Goal: Task Accomplishment & Management: Complete application form

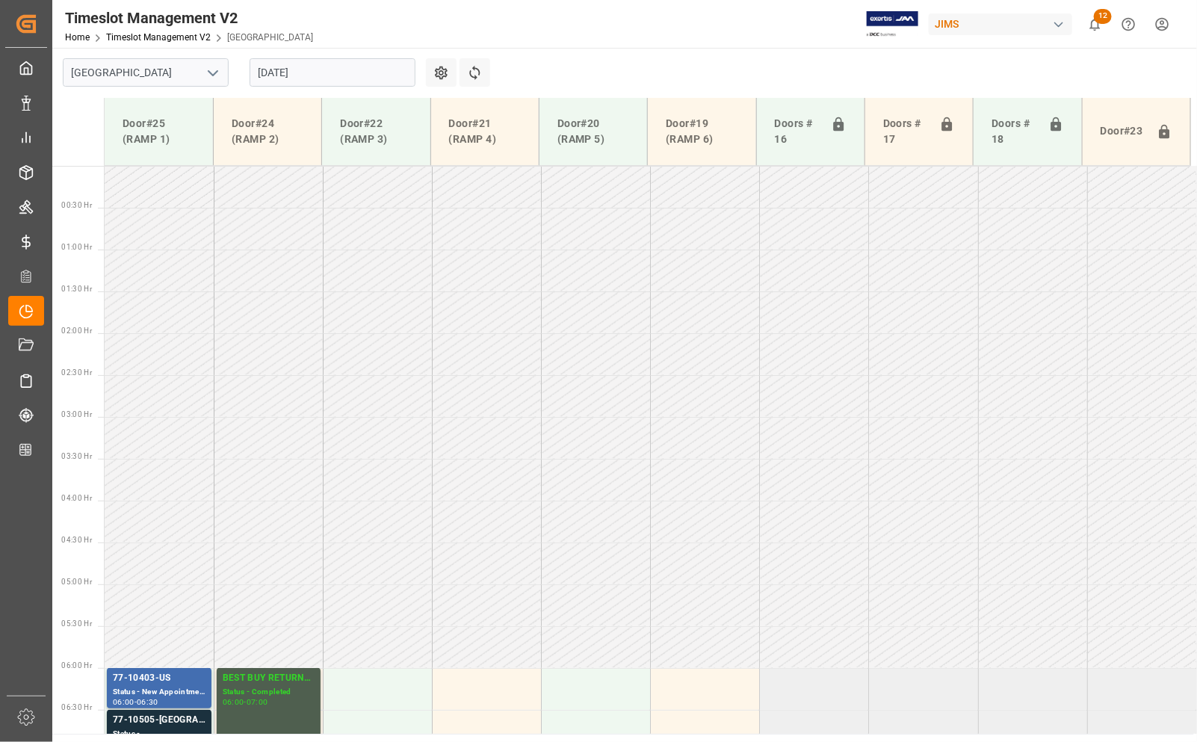
scroll to position [301, 0]
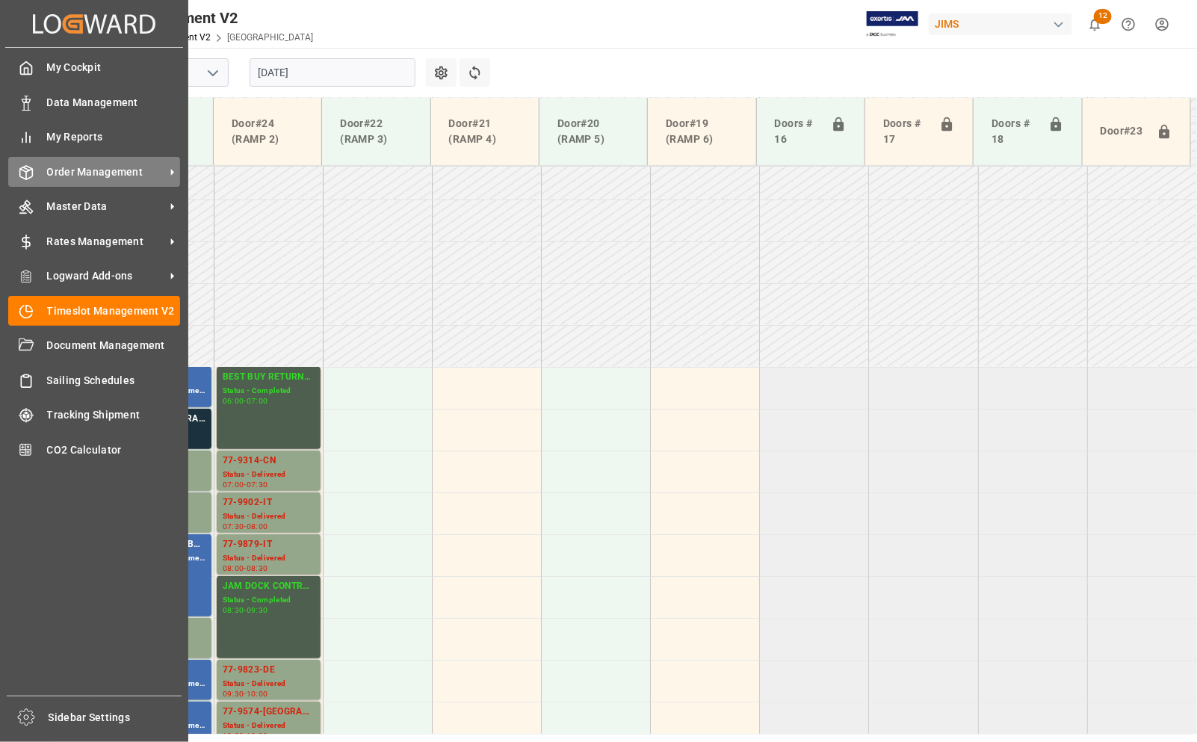
click at [90, 170] on span "Order Management" at bounding box center [106, 172] width 118 height 16
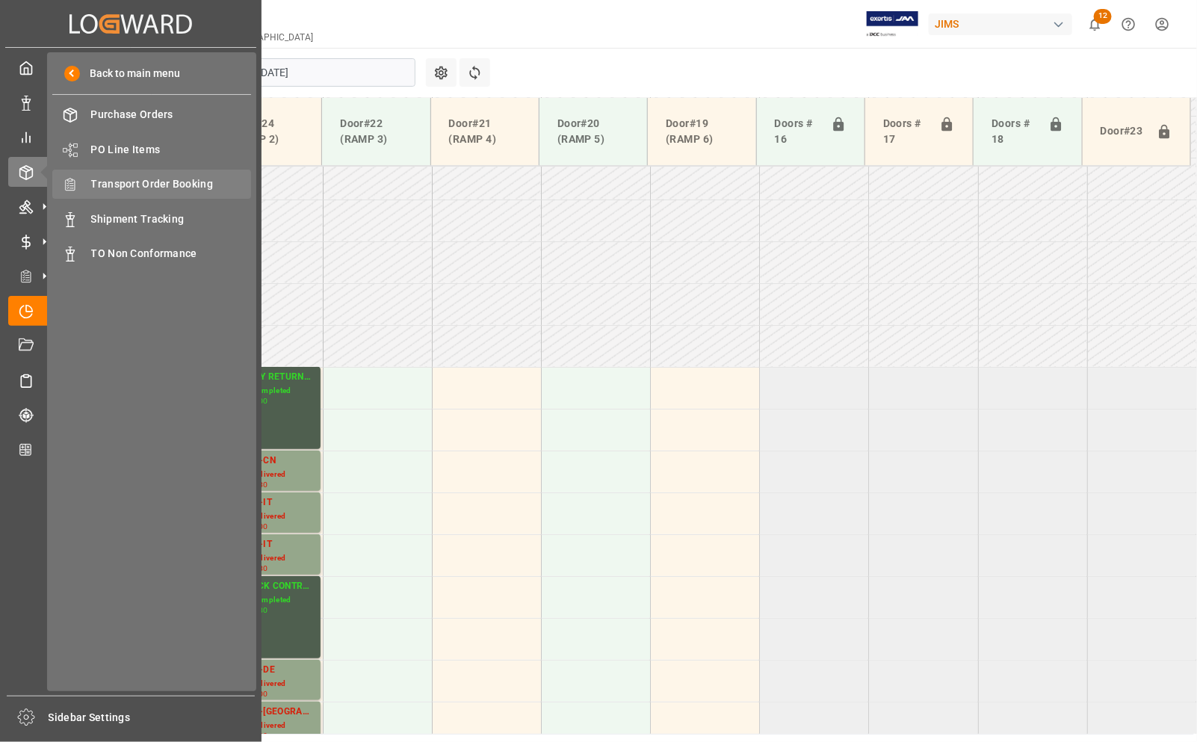
click at [126, 181] on span "Transport Order Booking" at bounding box center [171, 184] width 161 height 16
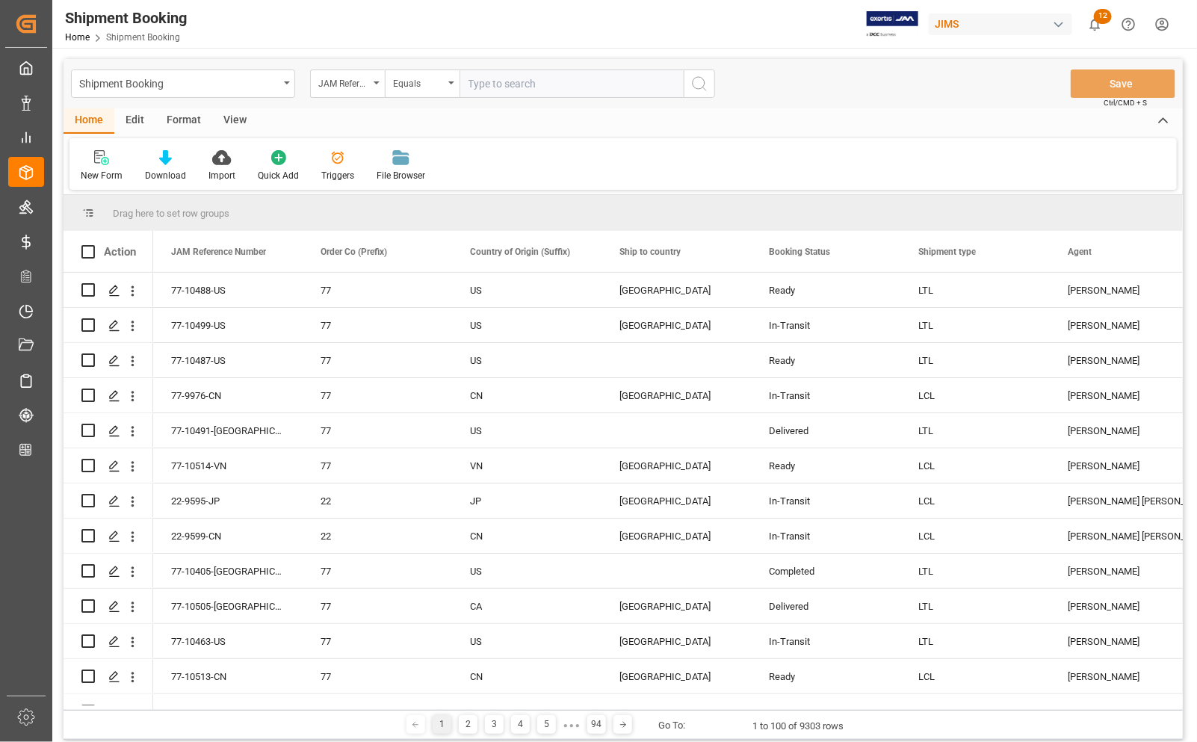
click at [505, 83] on input "text" at bounding box center [572, 84] width 224 height 28
type input "77-10411-GB"
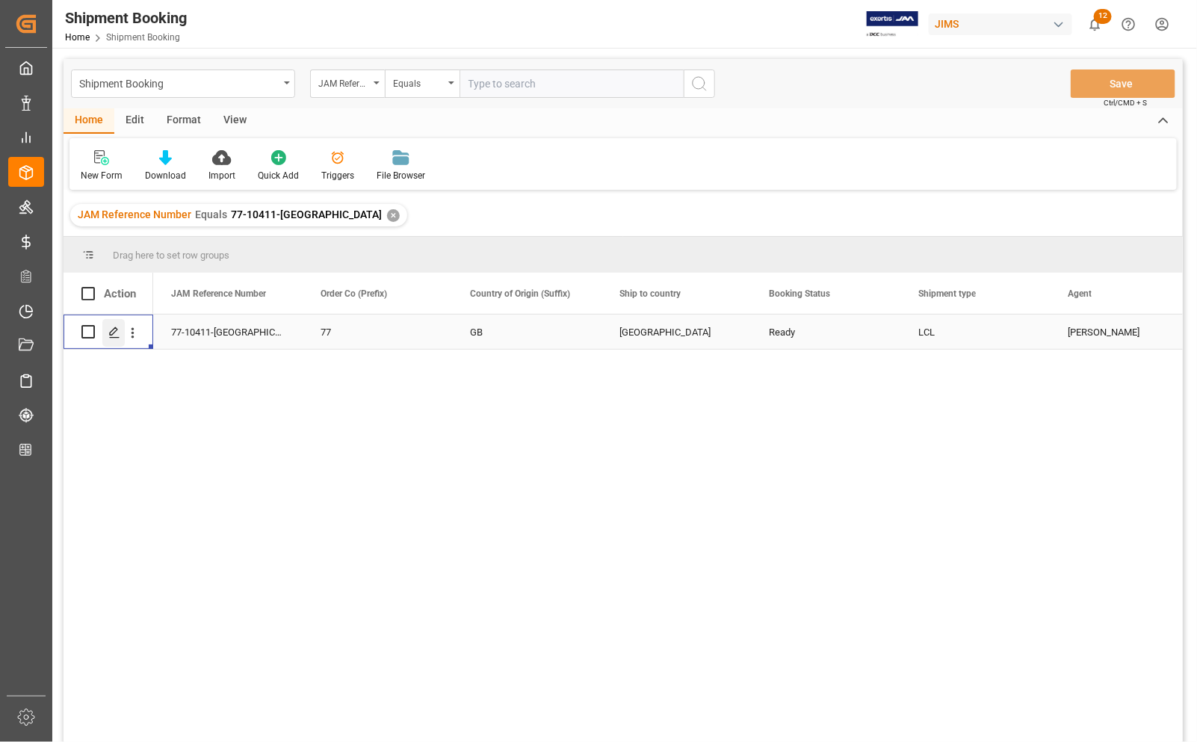
click at [113, 334] on polygon "Press SPACE to select this row." at bounding box center [113, 330] width 7 height 7
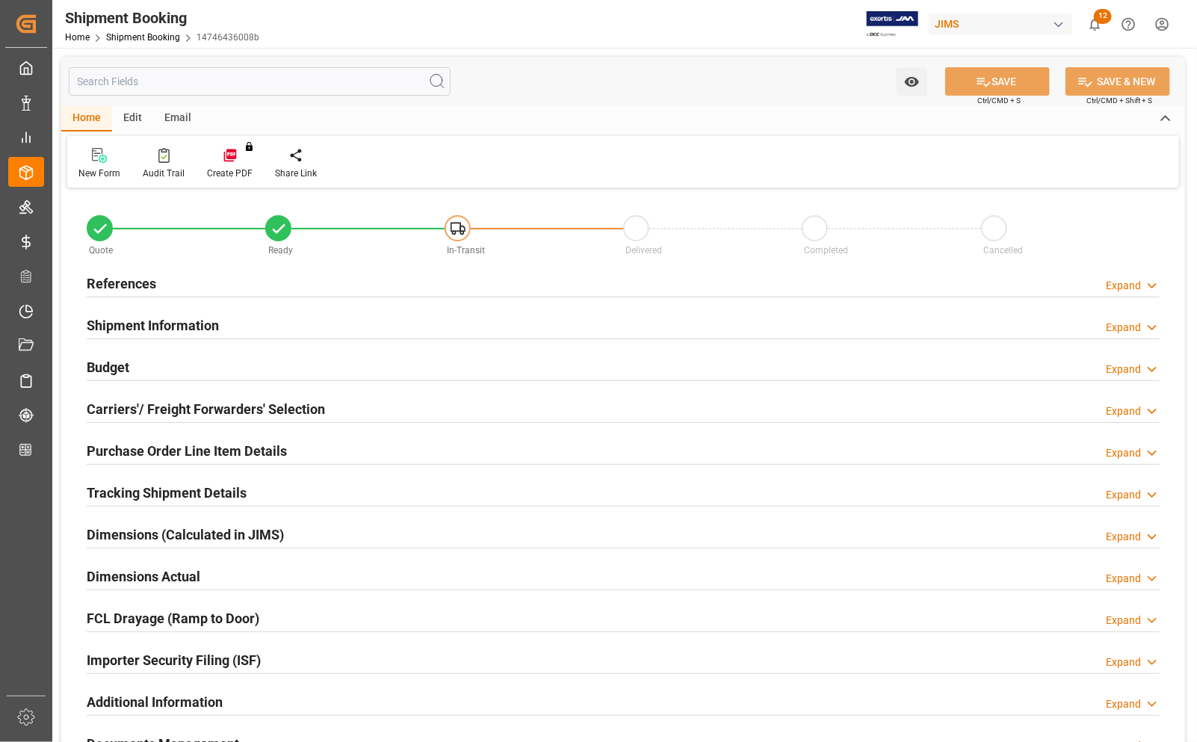
type input "0"
type input "11-08-2025"
click at [113, 279] on h2 "References" at bounding box center [122, 284] width 70 height 20
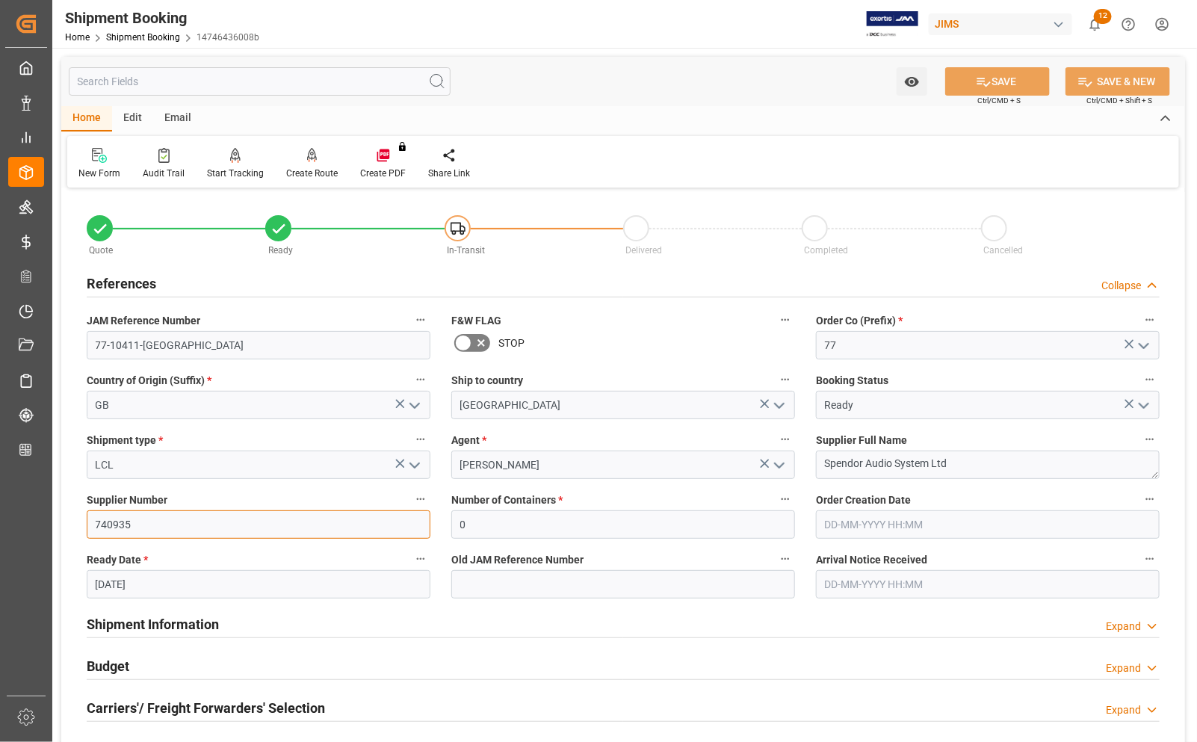
drag, startPoint x: 135, startPoint y: 527, endPoint x: 90, endPoint y: 527, distance: 44.8
click at [90, 527] on input "740935" at bounding box center [259, 525] width 344 height 28
click at [411, 463] on polyline "open menu" at bounding box center [414, 465] width 9 height 4
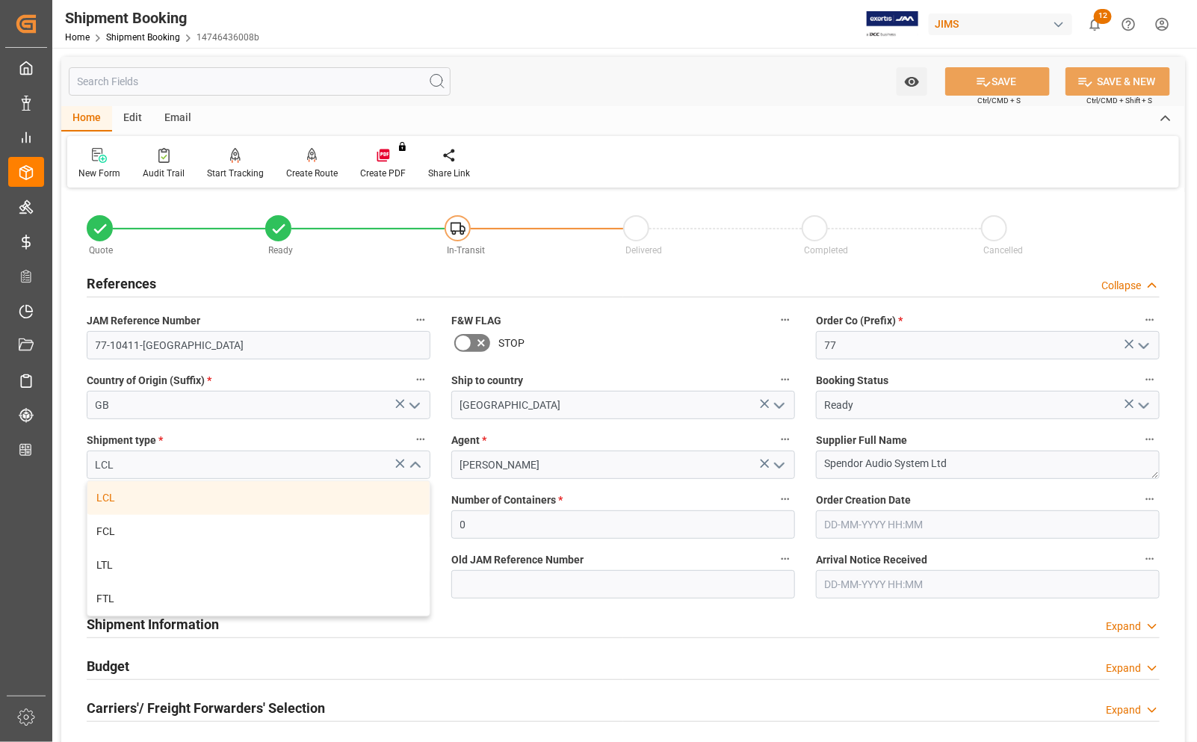
click at [411, 462] on icon "close menu" at bounding box center [415, 466] width 18 height 18
click at [102, 170] on div "New Form" at bounding box center [99, 173] width 42 height 13
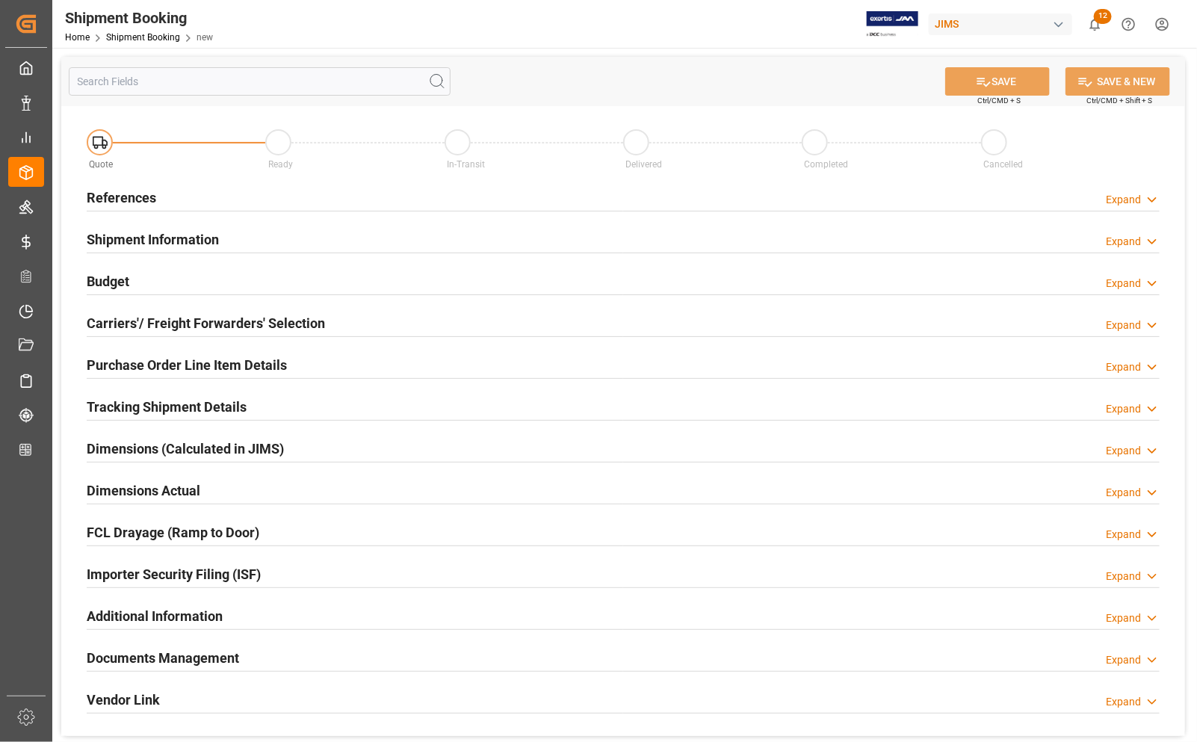
click at [128, 192] on h2 "References" at bounding box center [122, 198] width 70 height 20
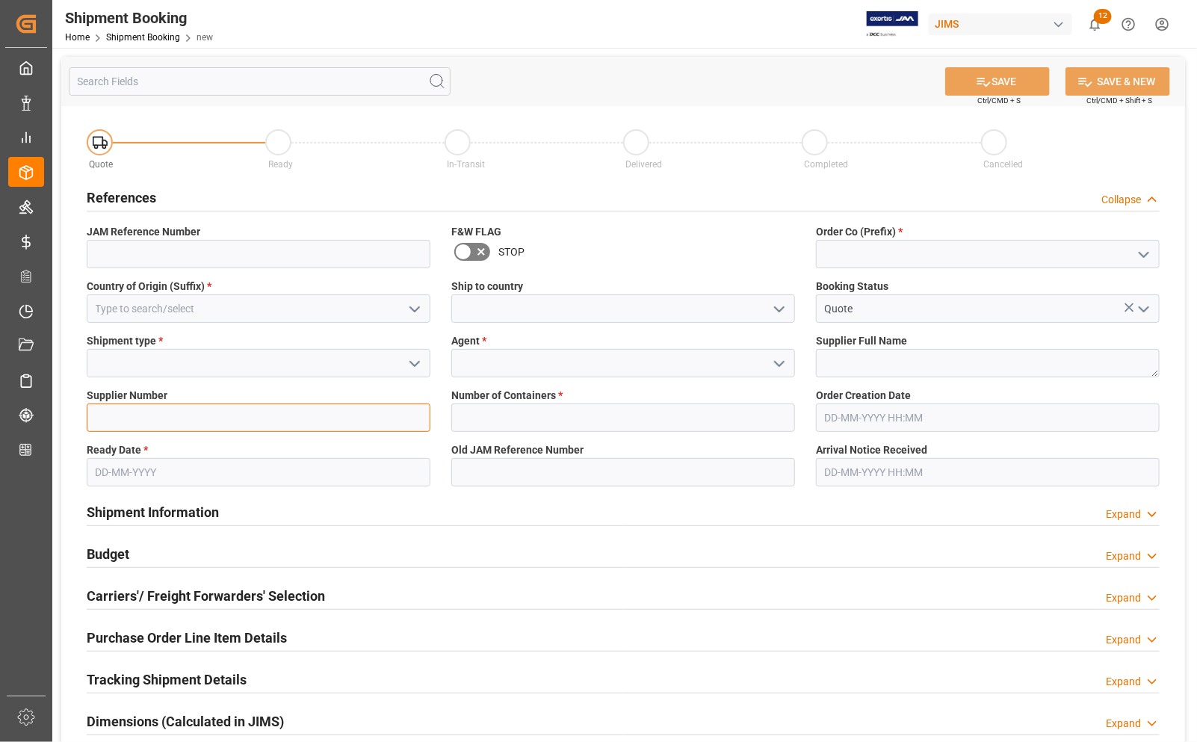
click at [125, 413] on input at bounding box center [259, 418] width 344 height 28
paste input "740935"
type input "740935"
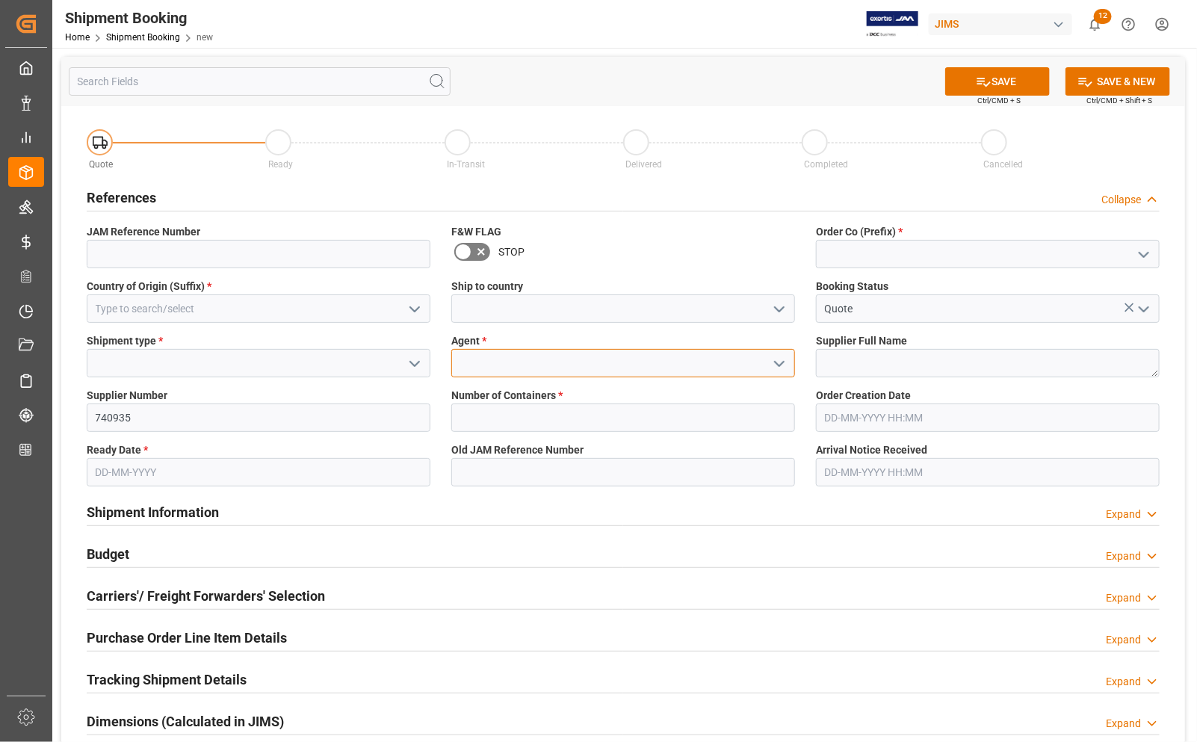
click at [478, 360] on input at bounding box center [623, 363] width 344 height 28
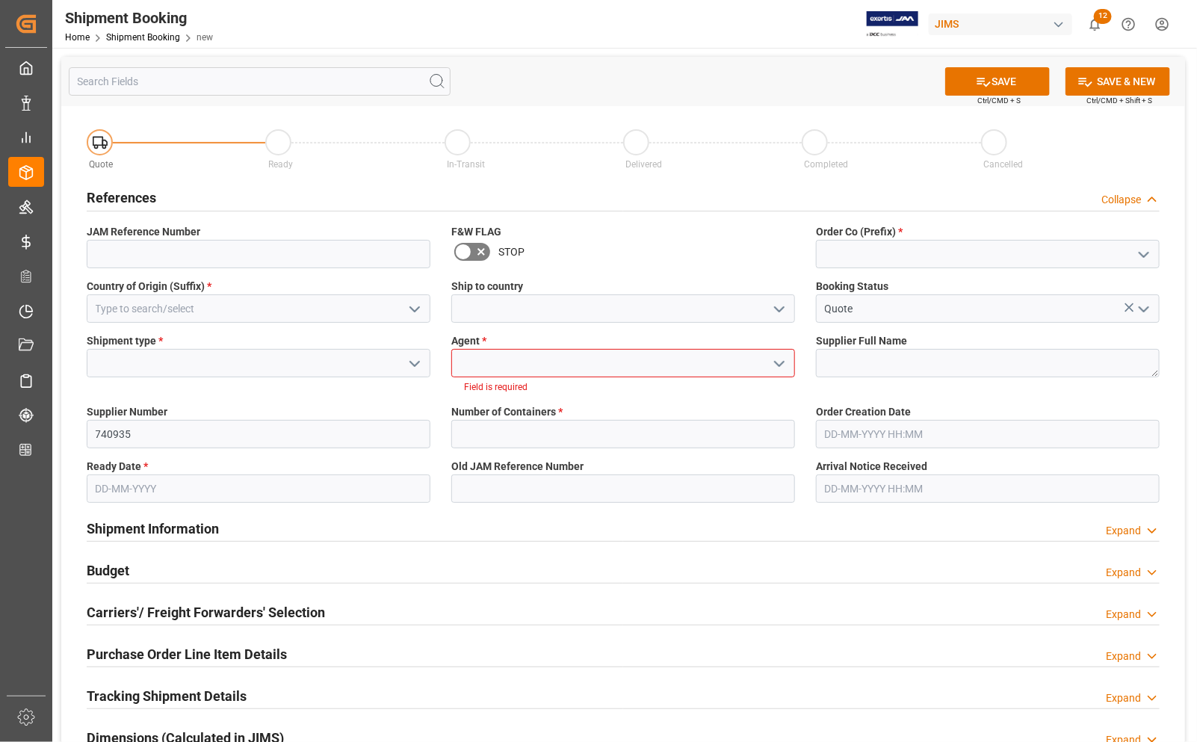
click at [781, 364] on polyline "open menu" at bounding box center [779, 364] width 9 height 4
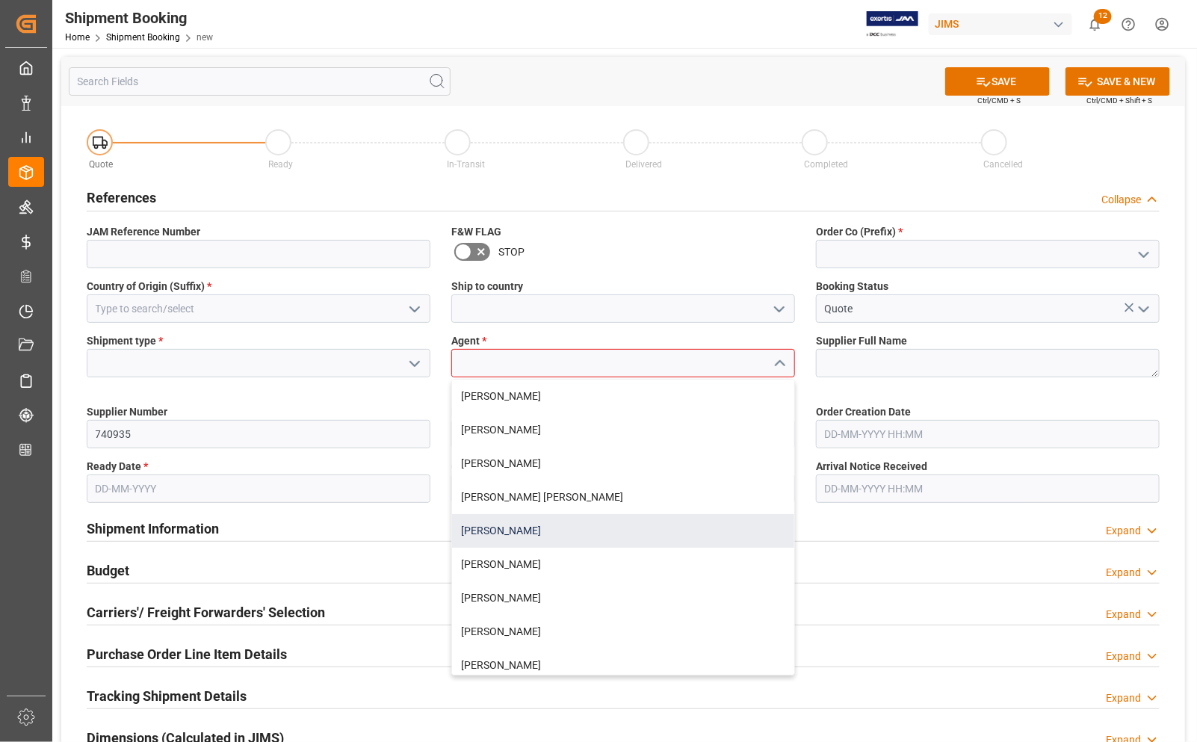
click at [538, 525] on div "[PERSON_NAME]" at bounding box center [623, 531] width 342 height 34
type input "[PERSON_NAME]"
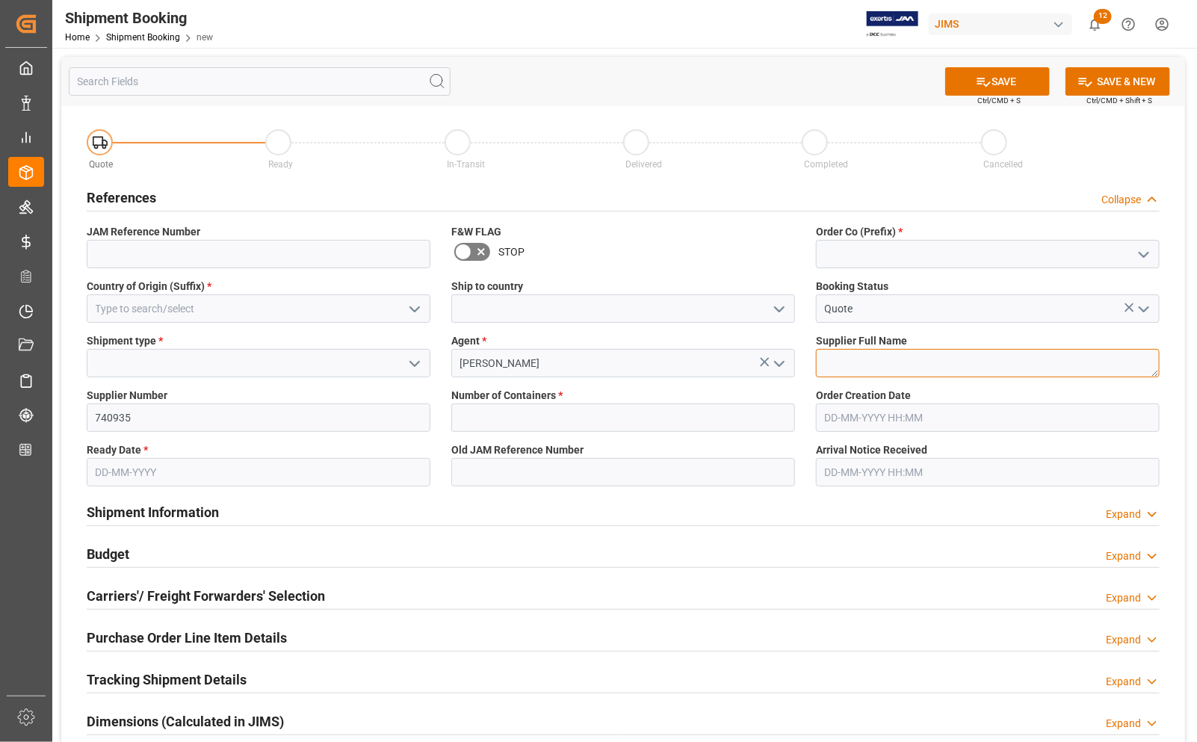
click at [879, 353] on textarea at bounding box center [988, 363] width 344 height 28
type textarea "Spendor"
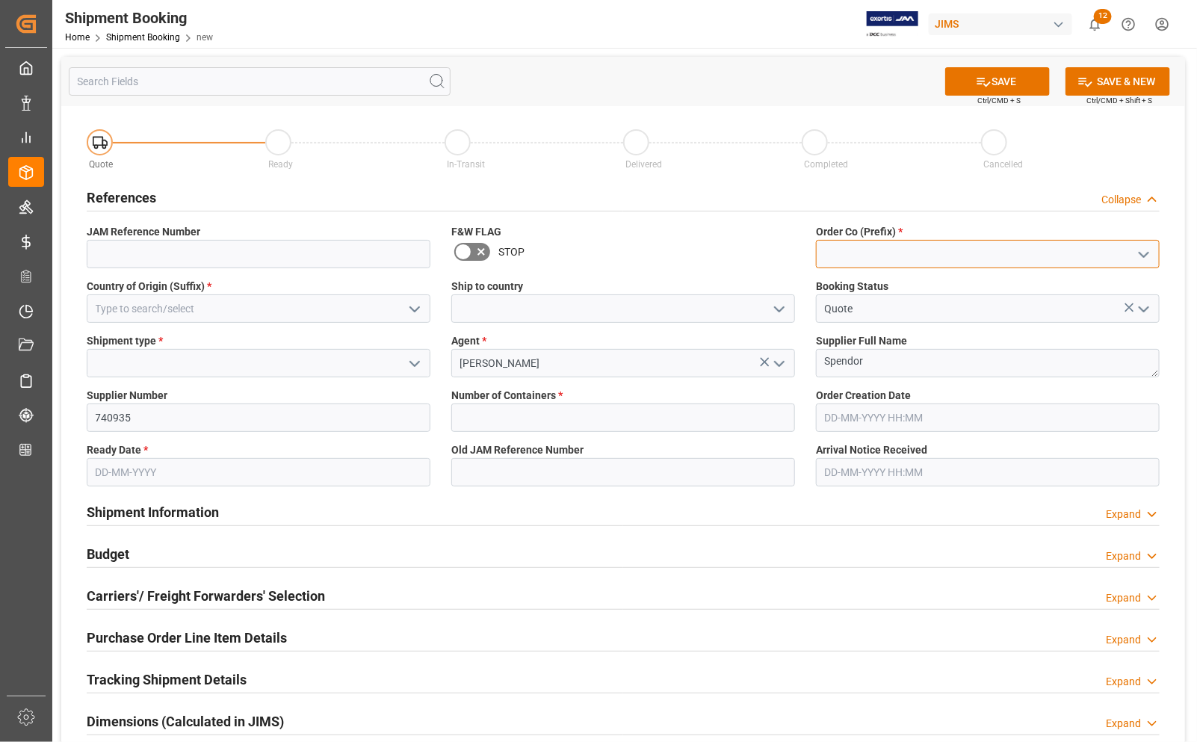
click at [887, 252] on input at bounding box center [988, 254] width 344 height 28
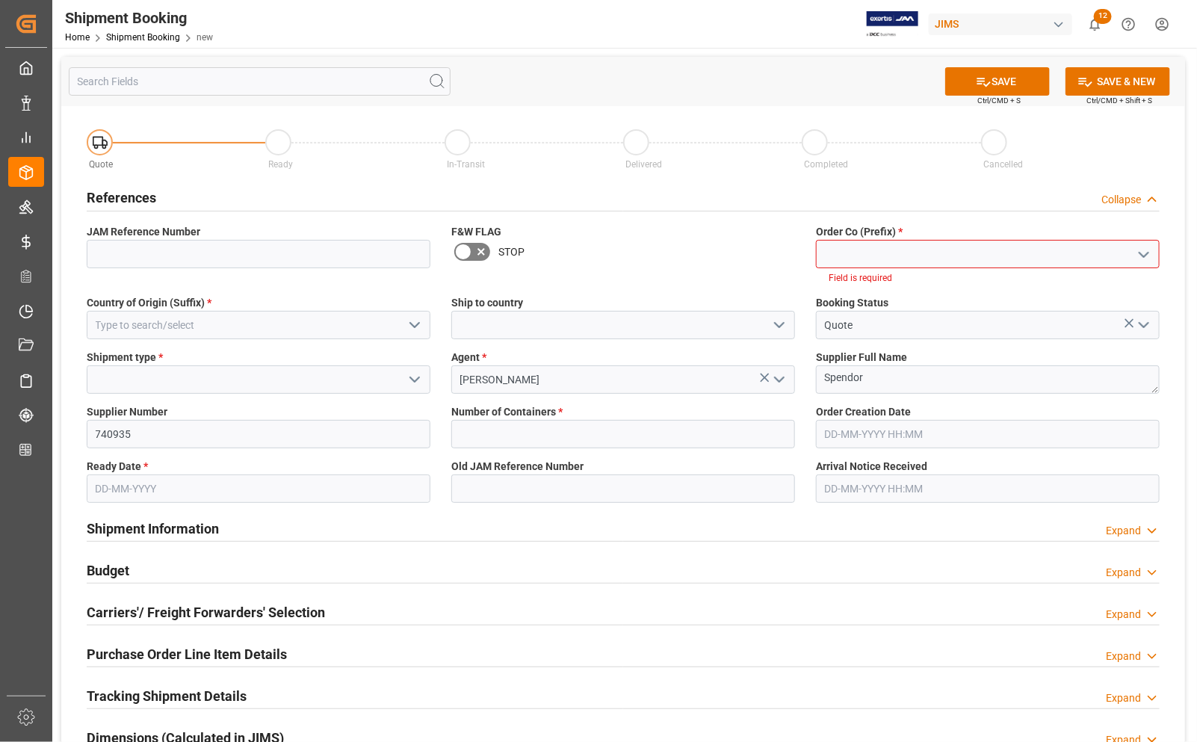
click at [1142, 256] on icon "open menu" at bounding box center [1144, 255] width 18 height 18
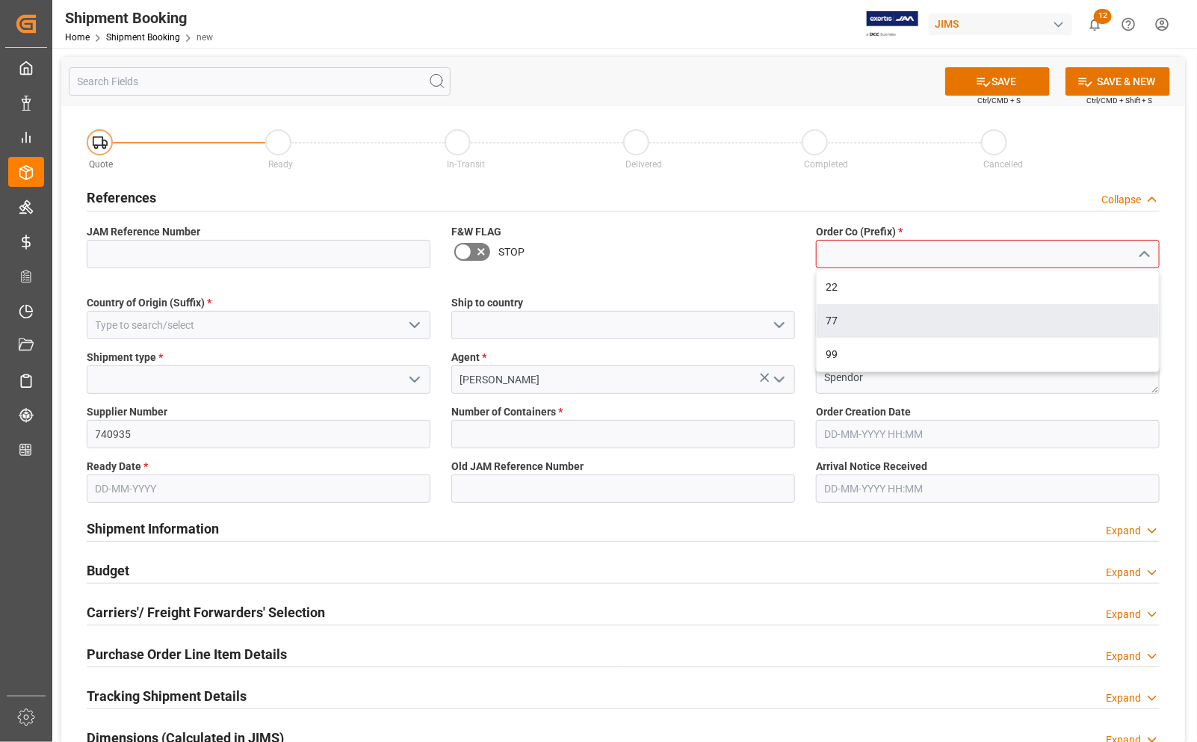
click at [995, 312] on div "77" at bounding box center [988, 321] width 342 height 34
type input "77"
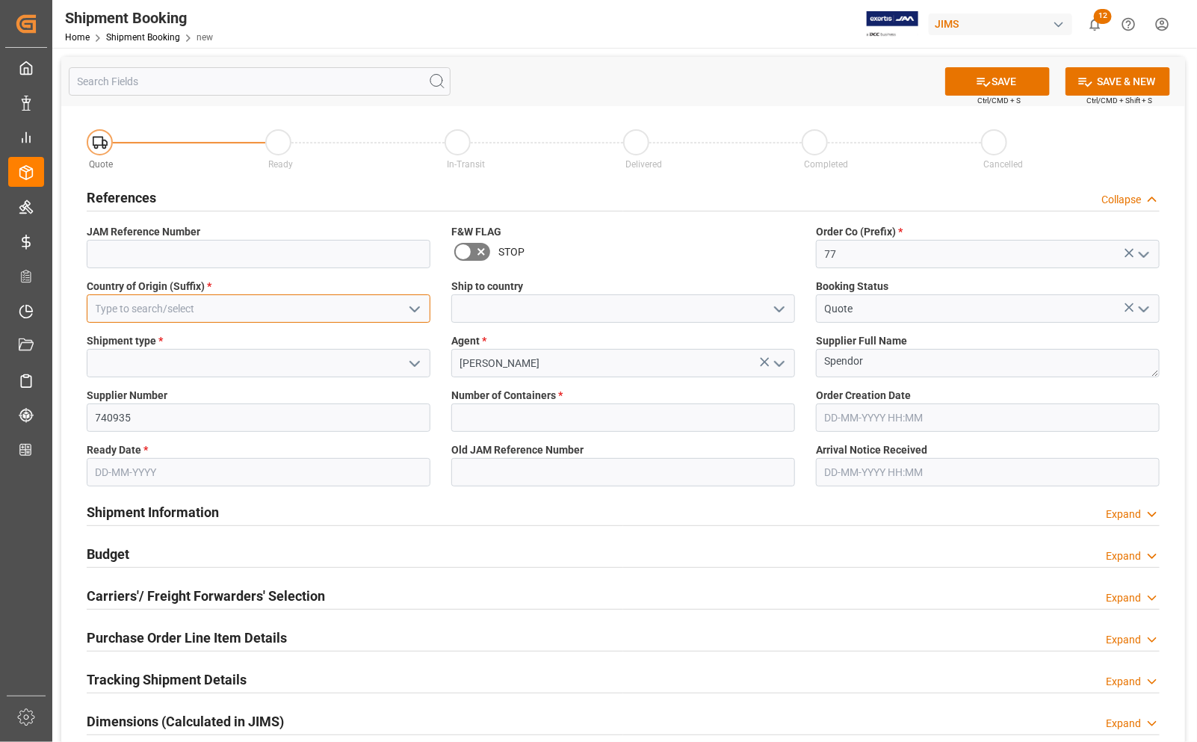
click at [176, 315] on input at bounding box center [259, 308] width 344 height 28
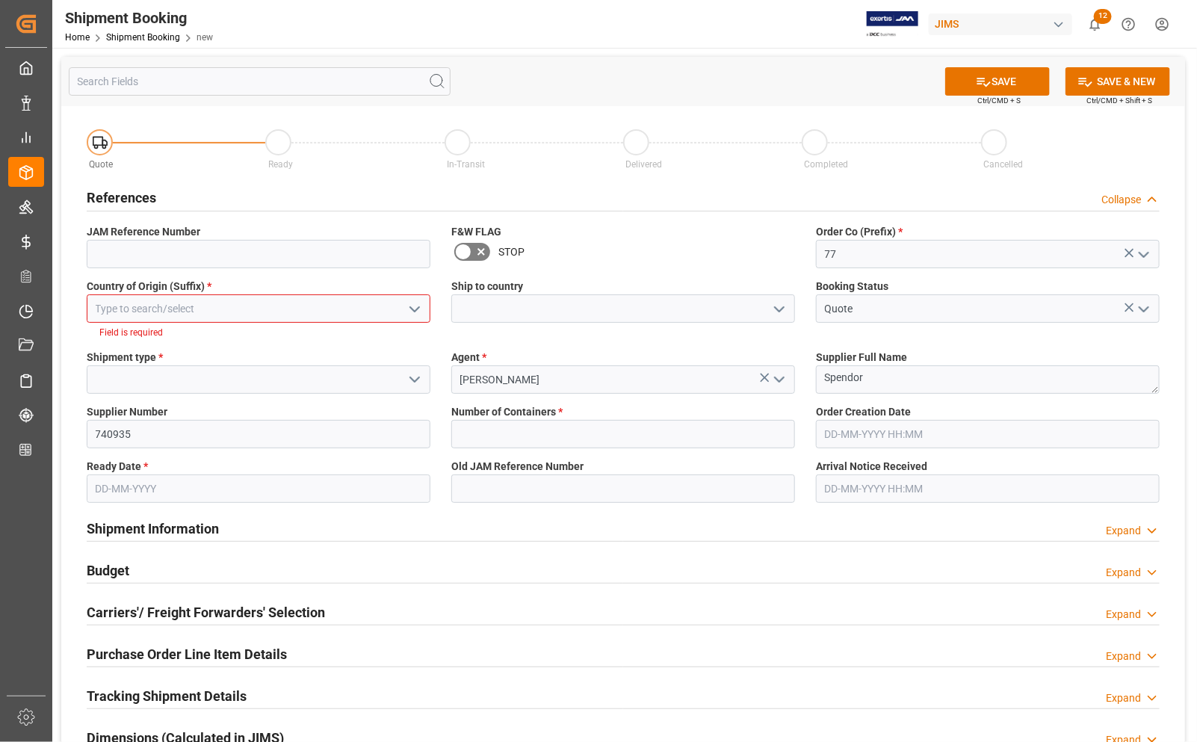
click at [409, 305] on icon "open menu" at bounding box center [415, 309] width 18 height 18
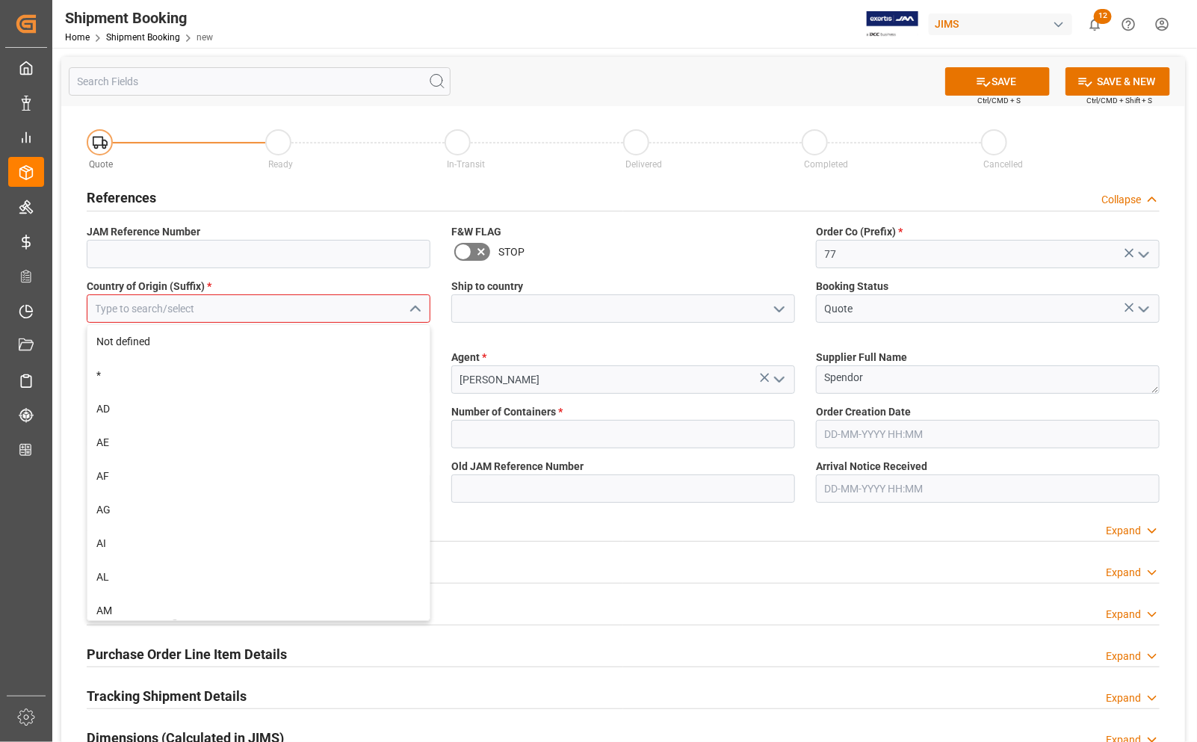
click at [304, 304] on input at bounding box center [259, 308] width 344 height 28
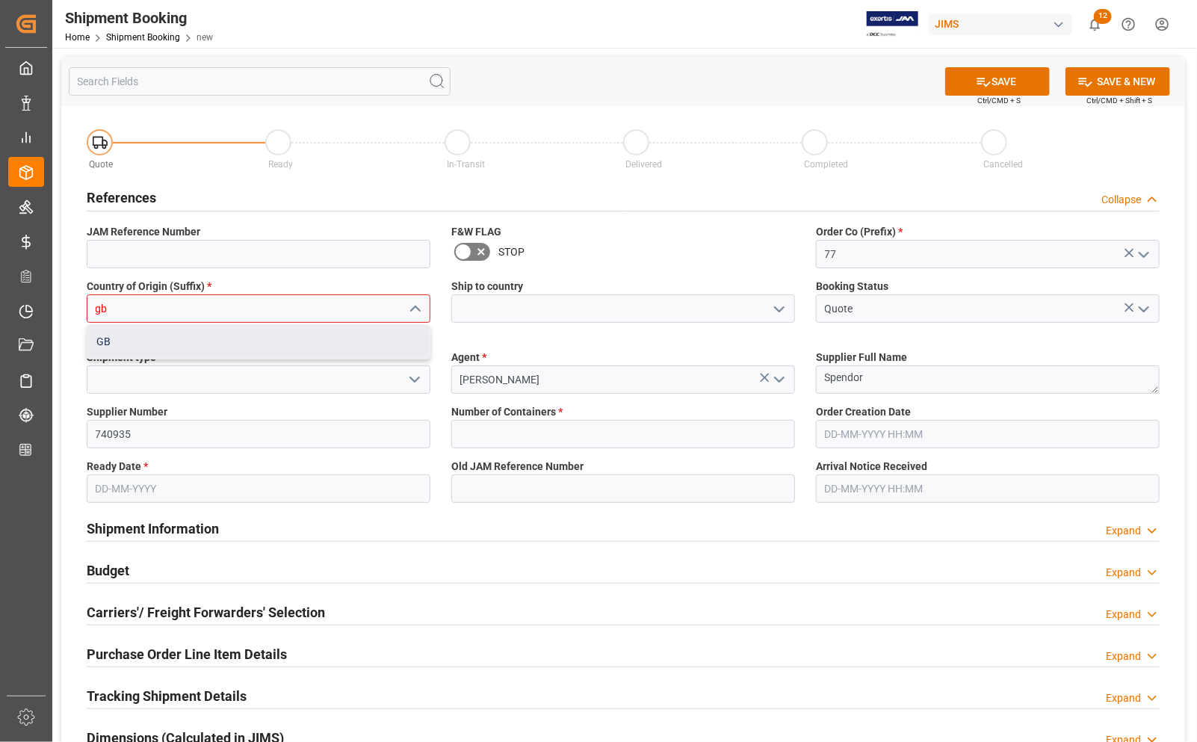
click at [244, 344] on div "GB" at bounding box center [258, 342] width 342 height 34
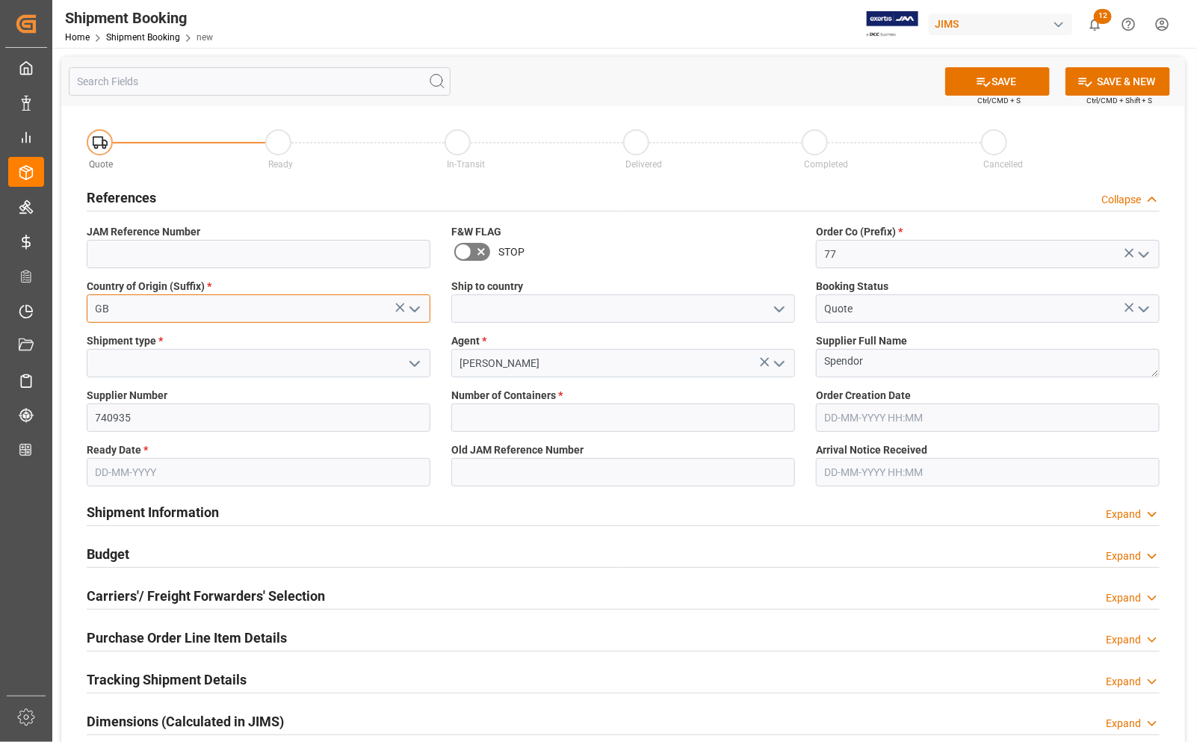
type input "GB"
click at [525, 309] on input at bounding box center [623, 308] width 344 height 28
click at [791, 312] on input at bounding box center [623, 308] width 344 height 28
click at [779, 306] on icon "open menu" at bounding box center [780, 309] width 18 height 18
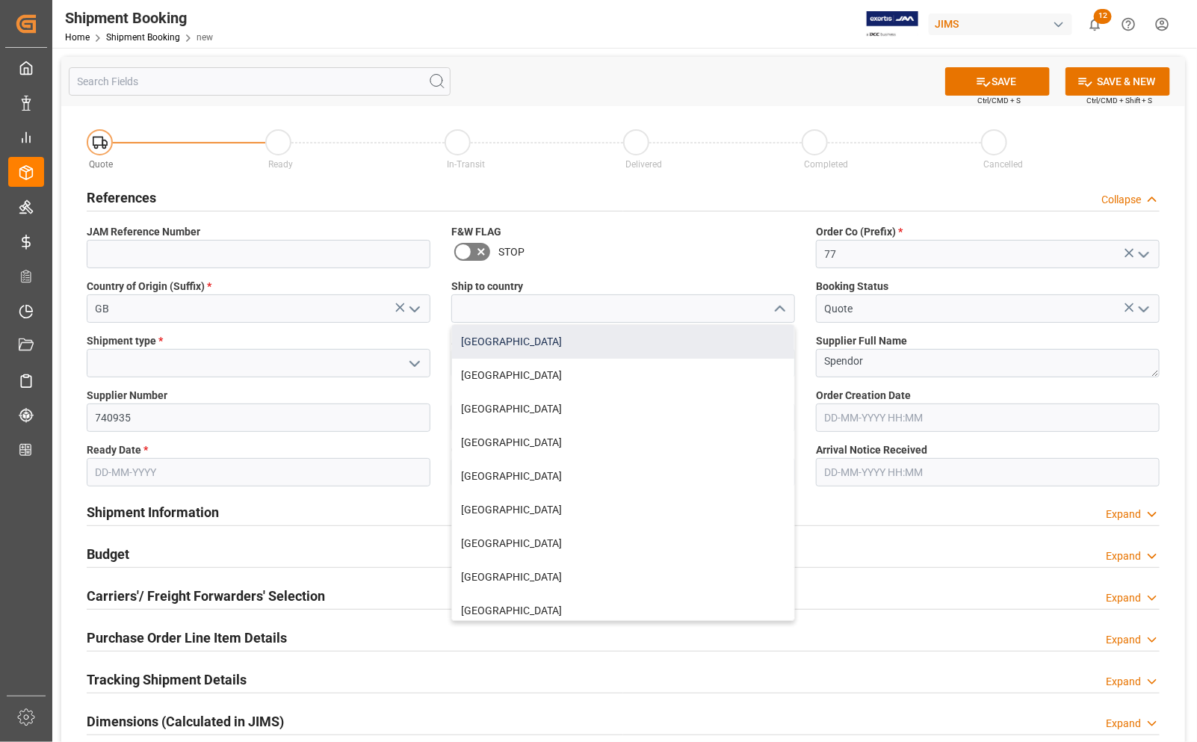
click at [590, 340] on div "[GEOGRAPHIC_DATA]" at bounding box center [623, 342] width 342 height 34
type input "[GEOGRAPHIC_DATA]"
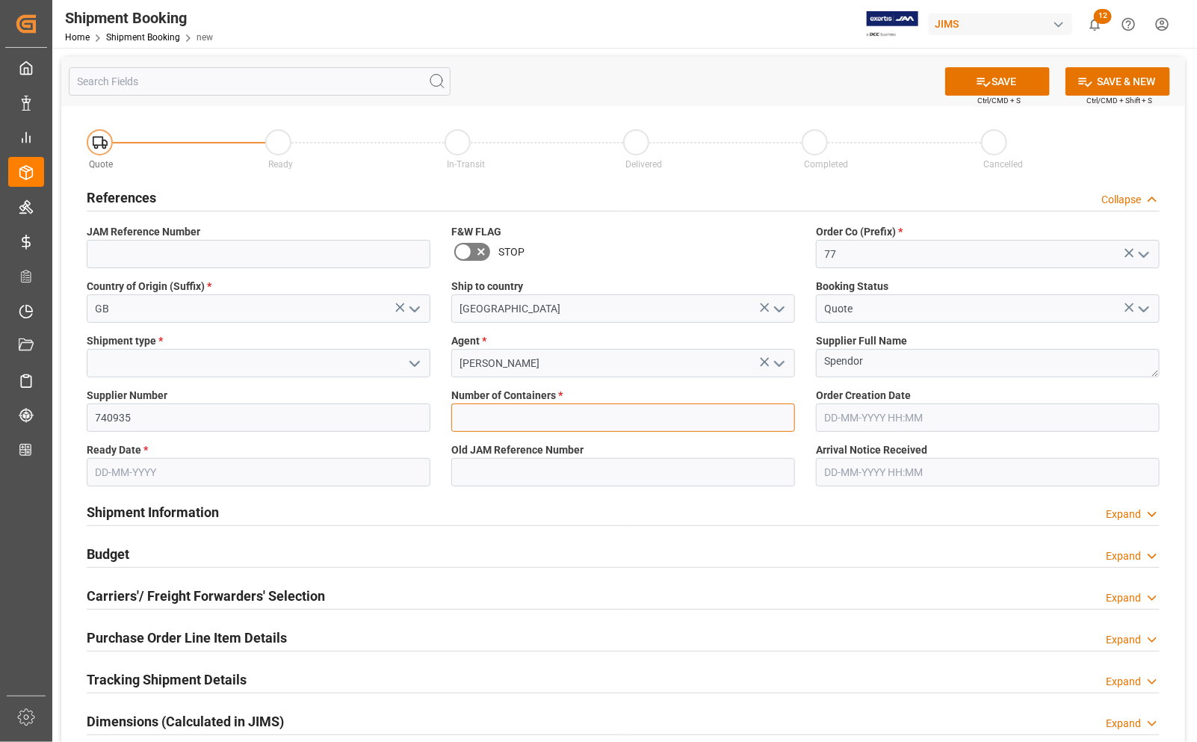
click at [635, 408] on input "text" at bounding box center [623, 418] width 344 height 28
type input "0"
click at [1028, 83] on button "SAVE" at bounding box center [998, 81] width 105 height 28
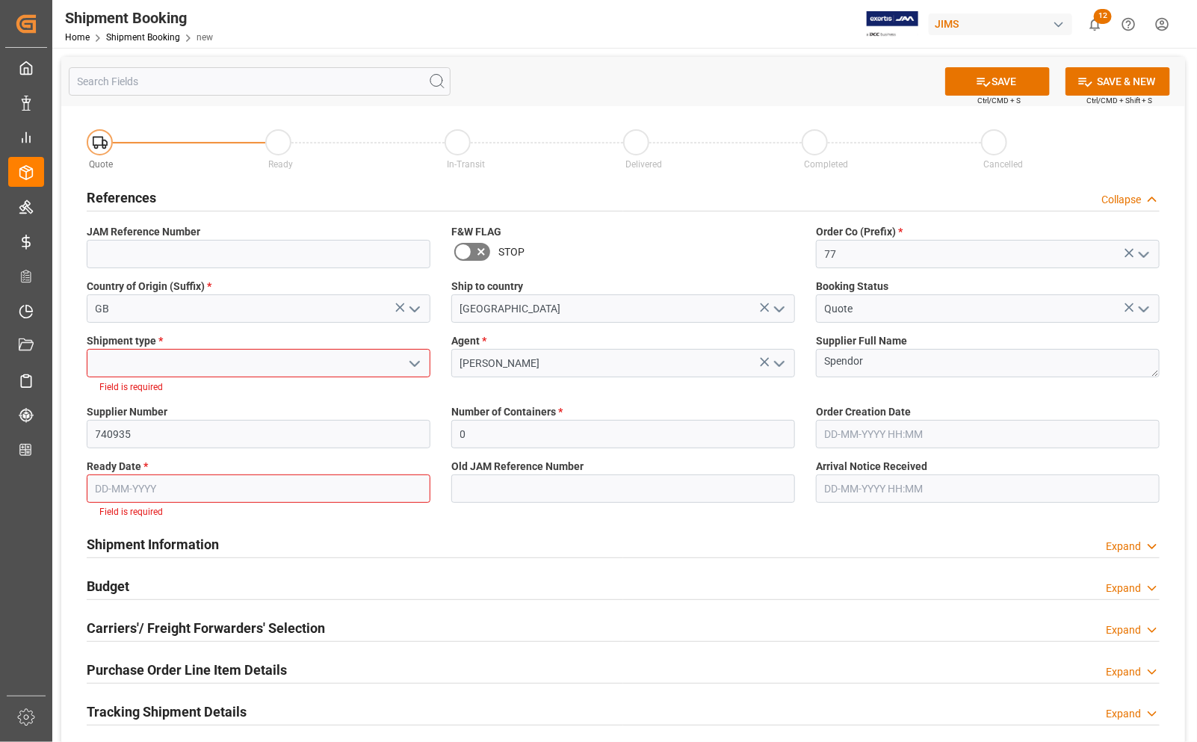
click at [413, 359] on icon "open menu" at bounding box center [415, 364] width 18 height 18
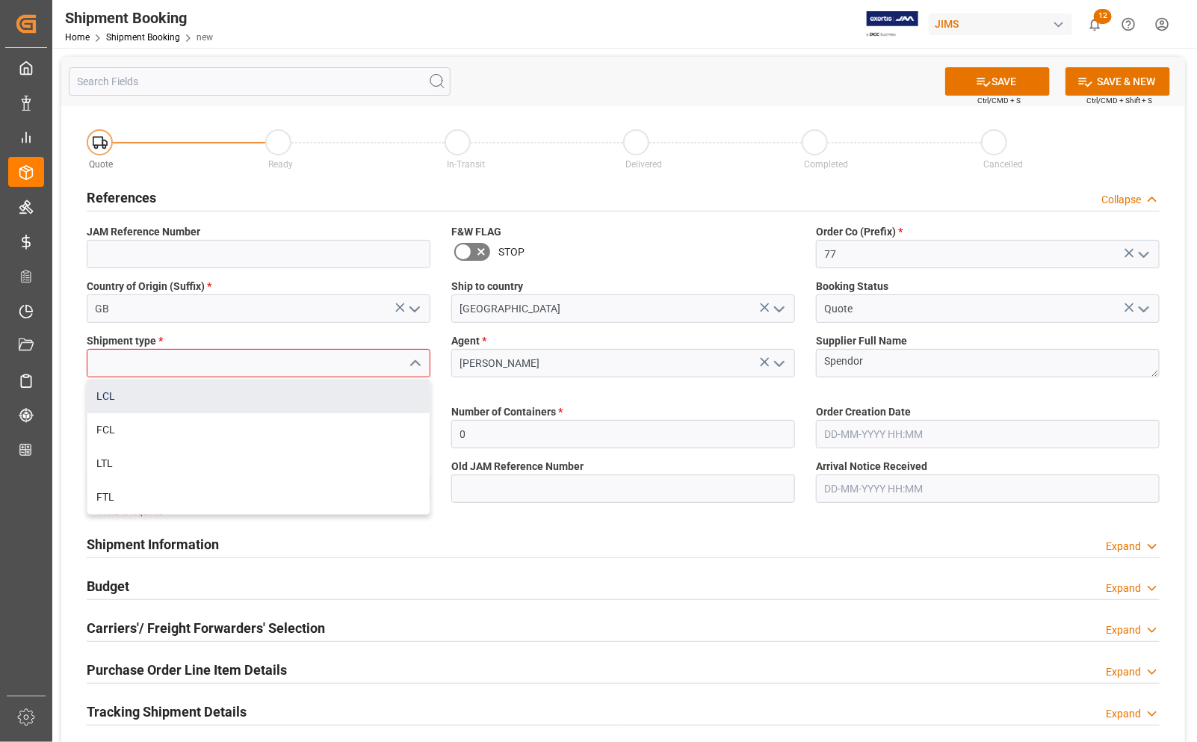
click at [206, 389] on div "LCL" at bounding box center [258, 397] width 342 height 34
type input "LCL"
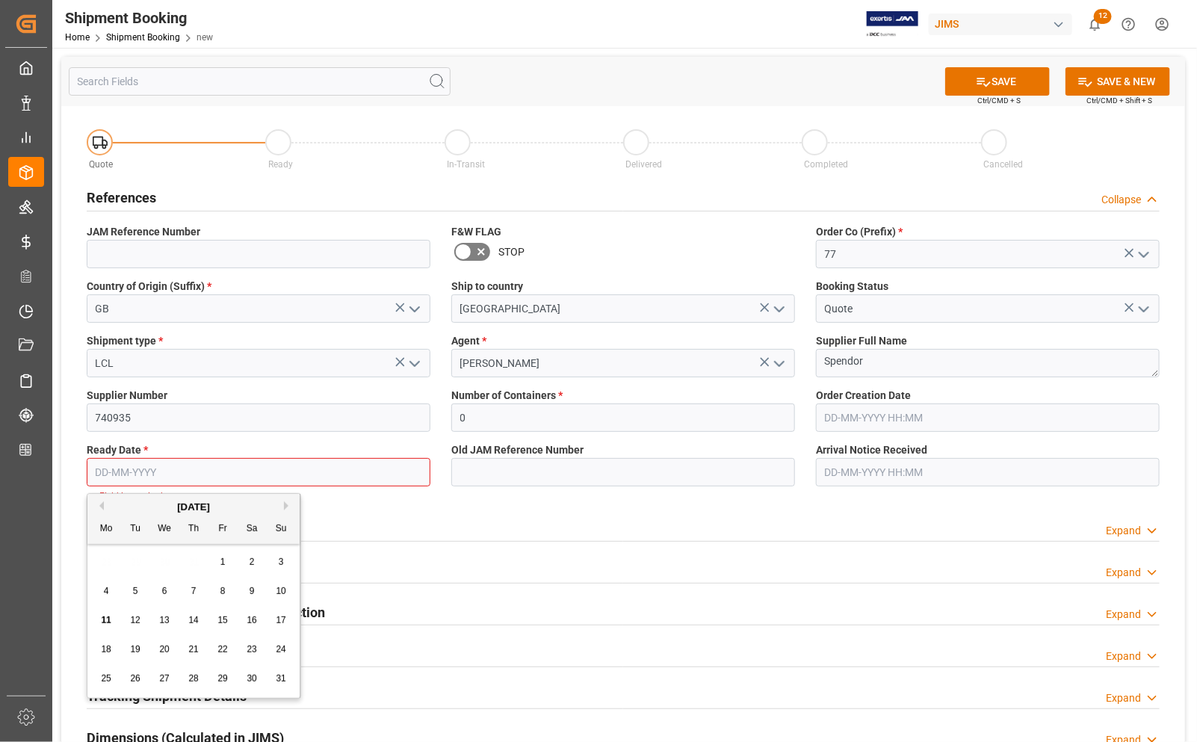
click at [209, 468] on input "text" at bounding box center [259, 472] width 344 height 28
click at [105, 652] on span "18" at bounding box center [106, 649] width 10 height 10
type input "[DATE]"
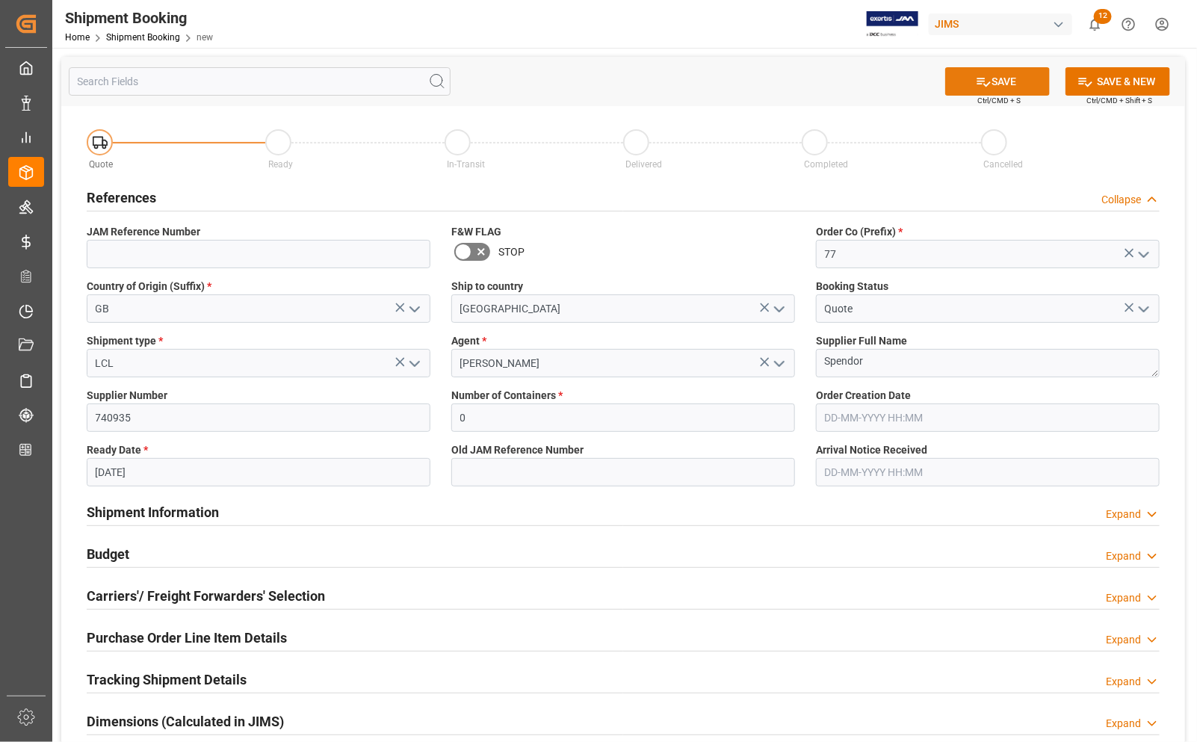
click at [1005, 73] on button "SAVE" at bounding box center [998, 81] width 105 height 28
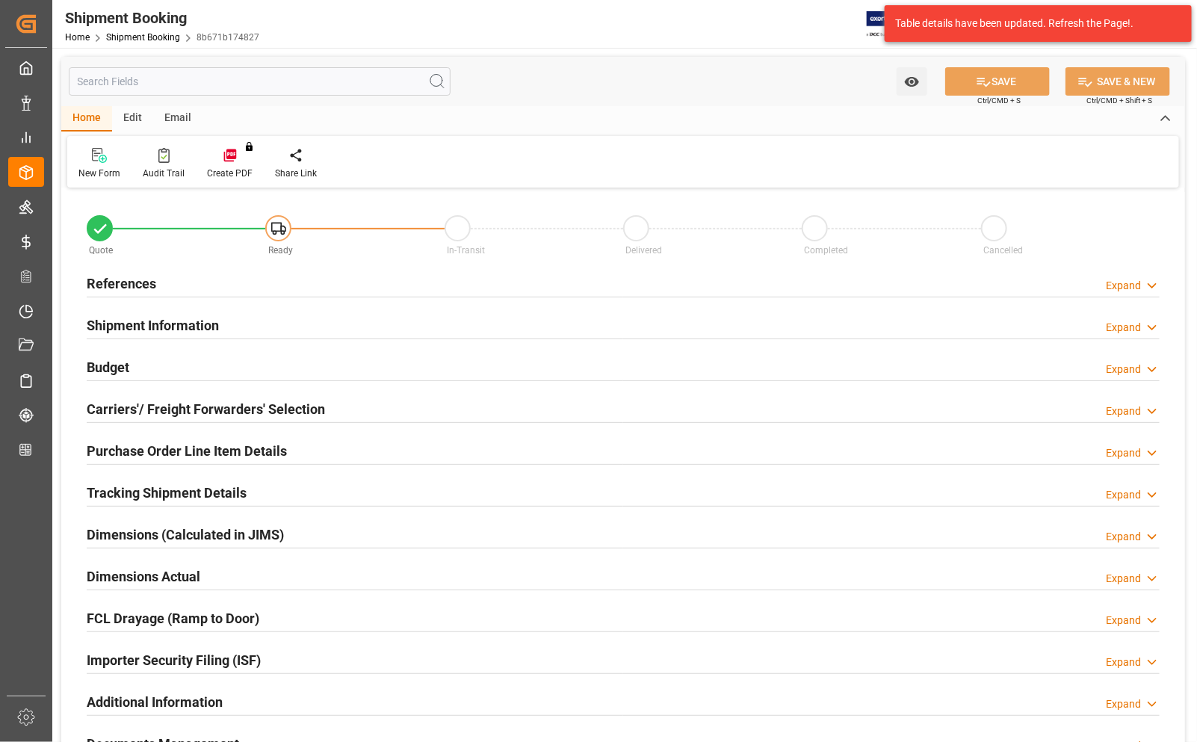
type input "0"
type input "[DATE]"
click at [122, 281] on h2 "References" at bounding box center [122, 284] width 70 height 20
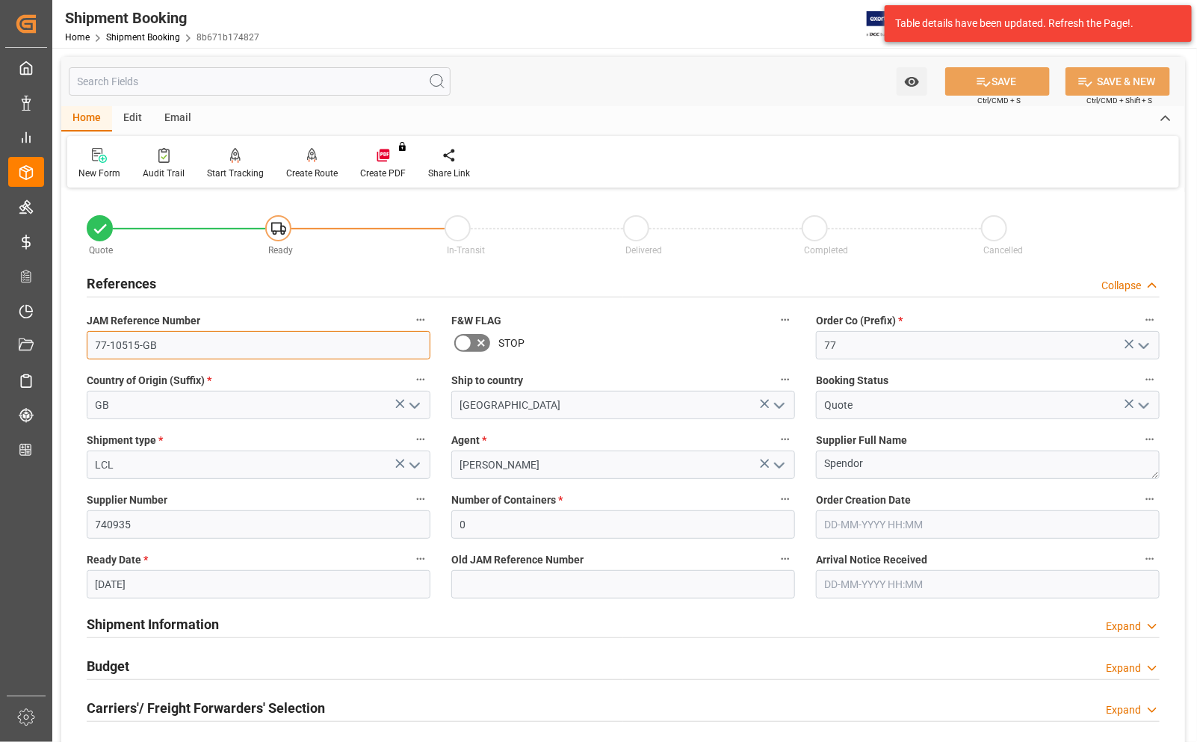
drag, startPoint x: 168, startPoint y: 348, endPoint x: 88, endPoint y: 345, distance: 80.0
click at [88, 345] on input "77-10515-GB" at bounding box center [259, 345] width 344 height 28
click at [557, 297] on div at bounding box center [623, 297] width 1073 height 1
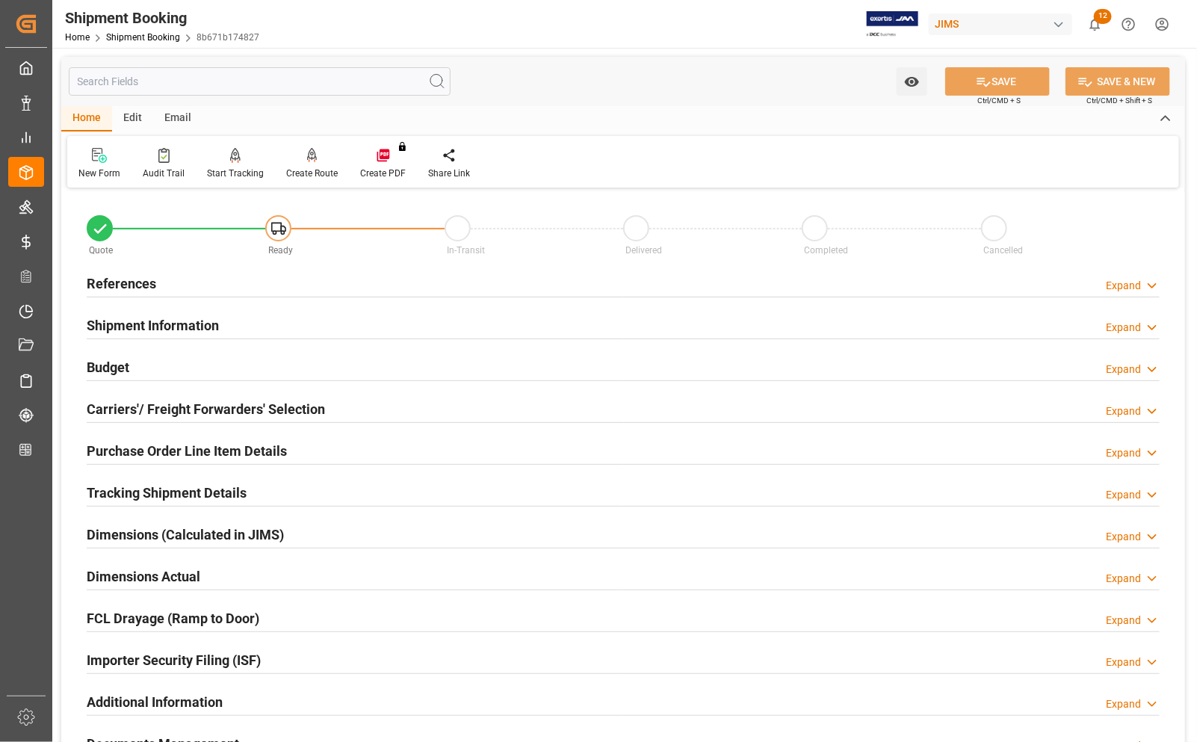
type input "0"
type input "[DATE]"
click at [108, 281] on h2 "References" at bounding box center [122, 284] width 70 height 20
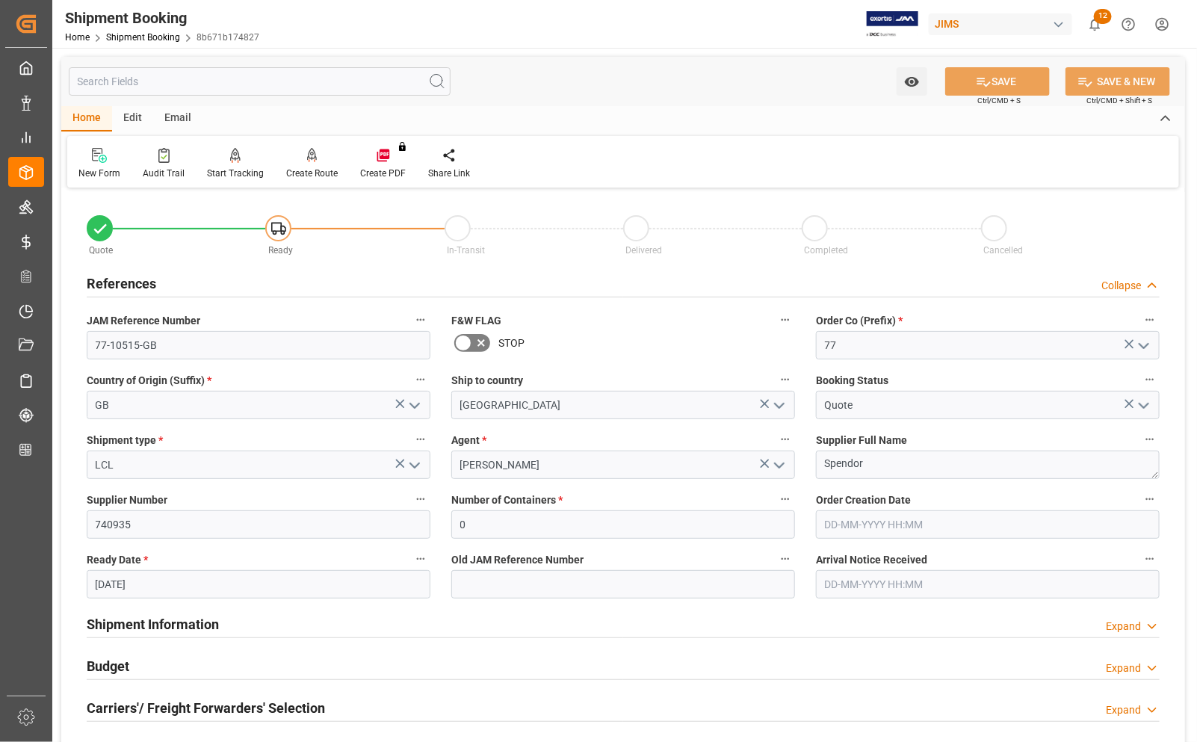
click at [108, 281] on h2 "References" at bounding box center [122, 284] width 70 height 20
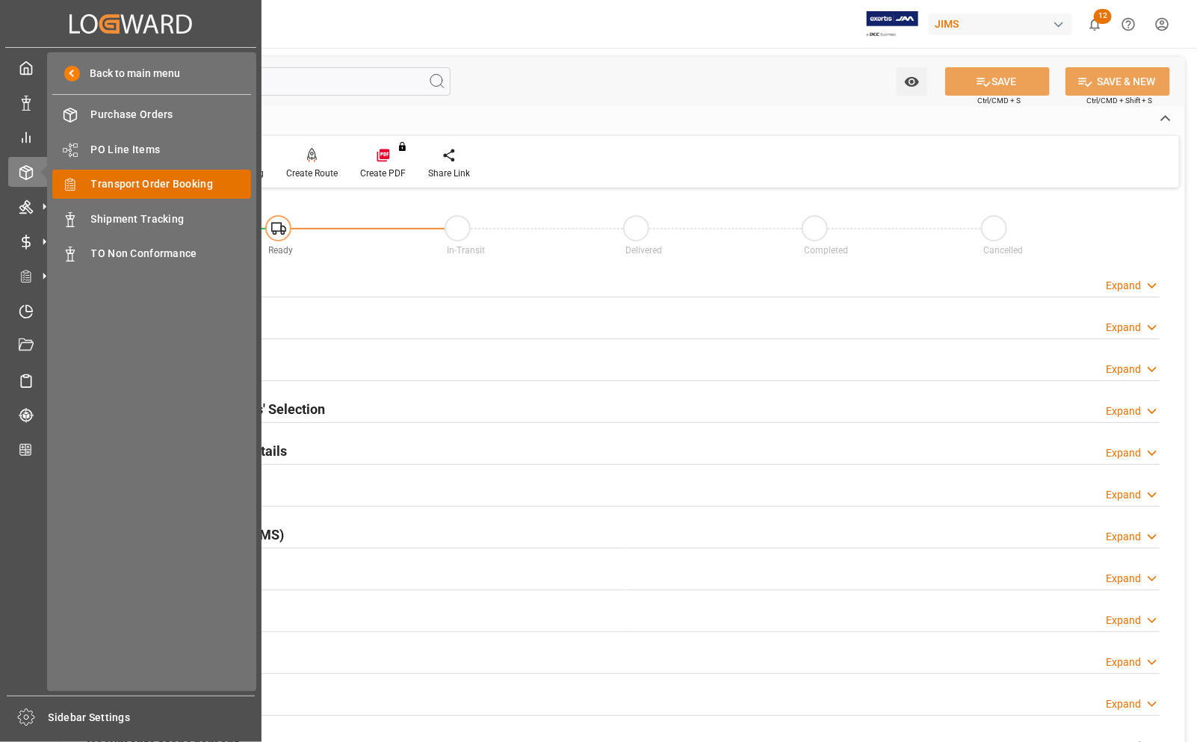
click at [102, 191] on span "Transport Order Booking" at bounding box center [171, 184] width 161 height 16
